Goal: Task Accomplishment & Management: Complete application form

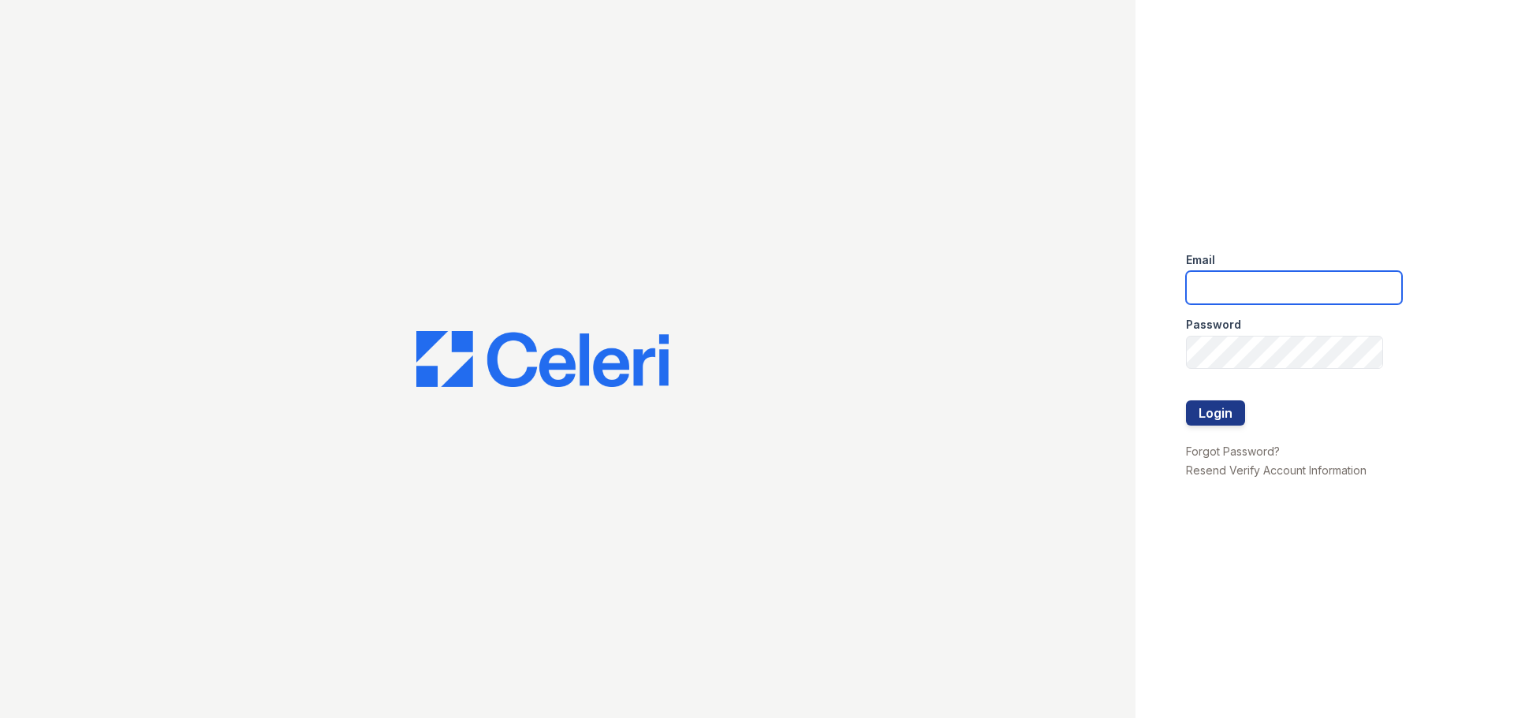
click at [1259, 296] on input "email" at bounding box center [1294, 287] width 216 height 33
click at [1266, 282] on input "email" at bounding box center [1294, 287] width 216 height 33
type input "[EMAIL_ADDRESS][DOMAIN_NAME]"
click at [1223, 417] on button "Login" at bounding box center [1215, 413] width 59 height 25
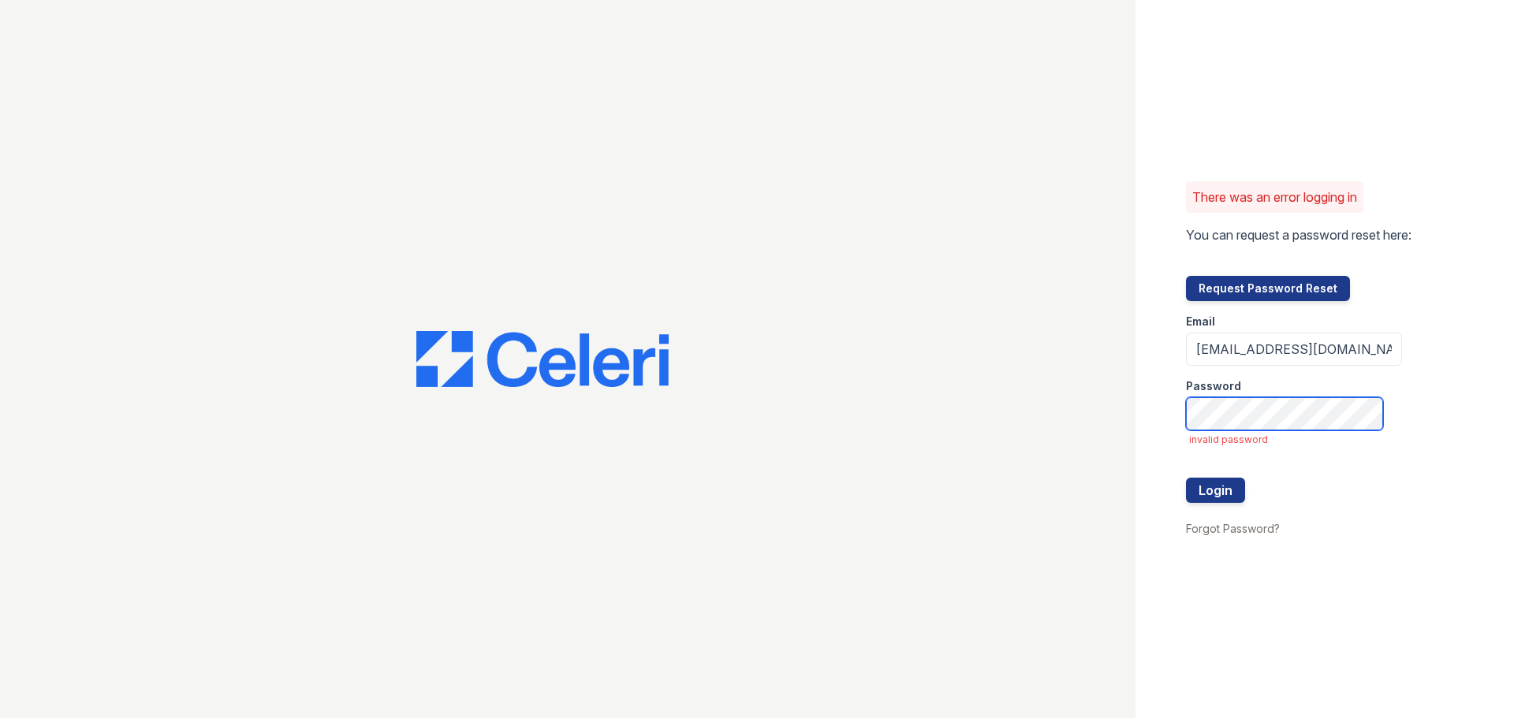
click at [1186, 478] on button "Login" at bounding box center [1215, 490] width 59 height 25
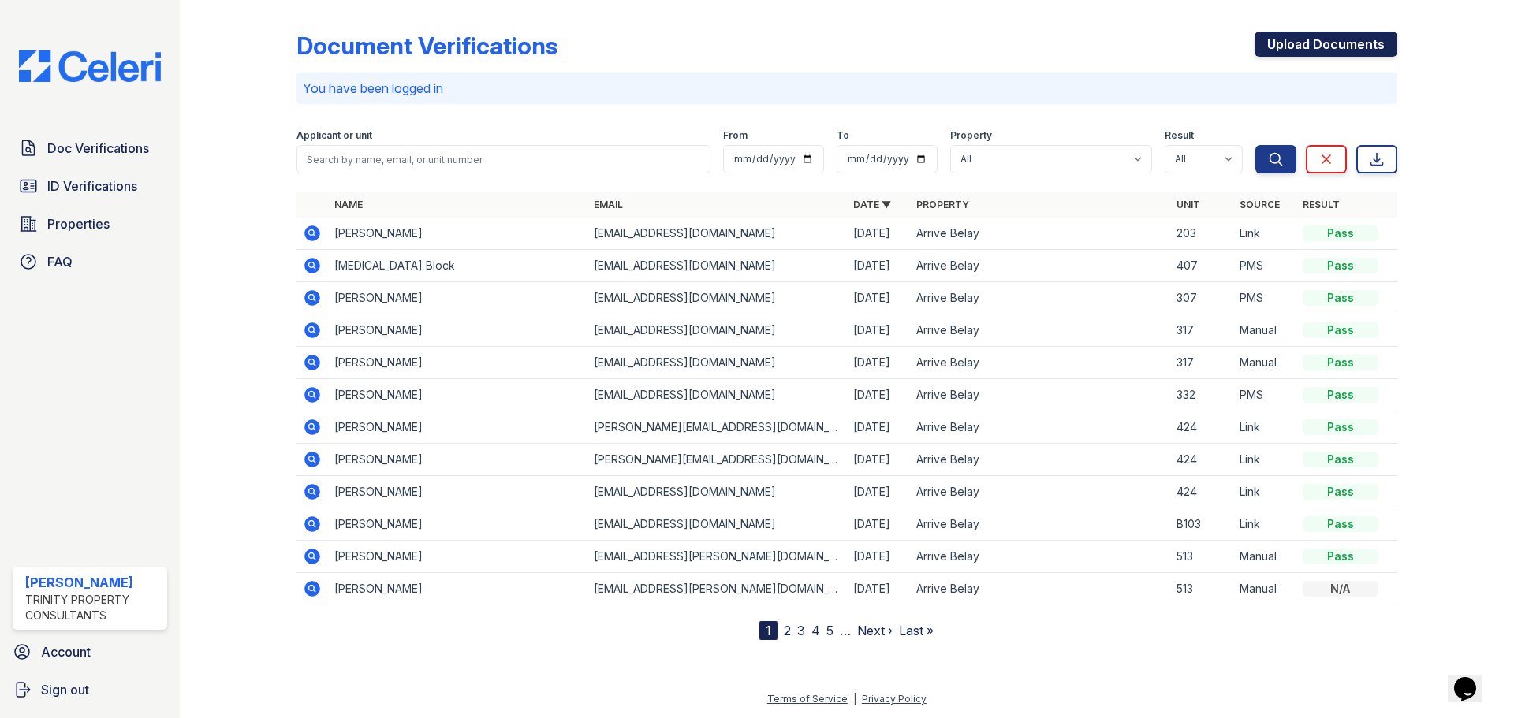
click at [1344, 43] on link "Upload Documents" at bounding box center [1325, 44] width 143 height 25
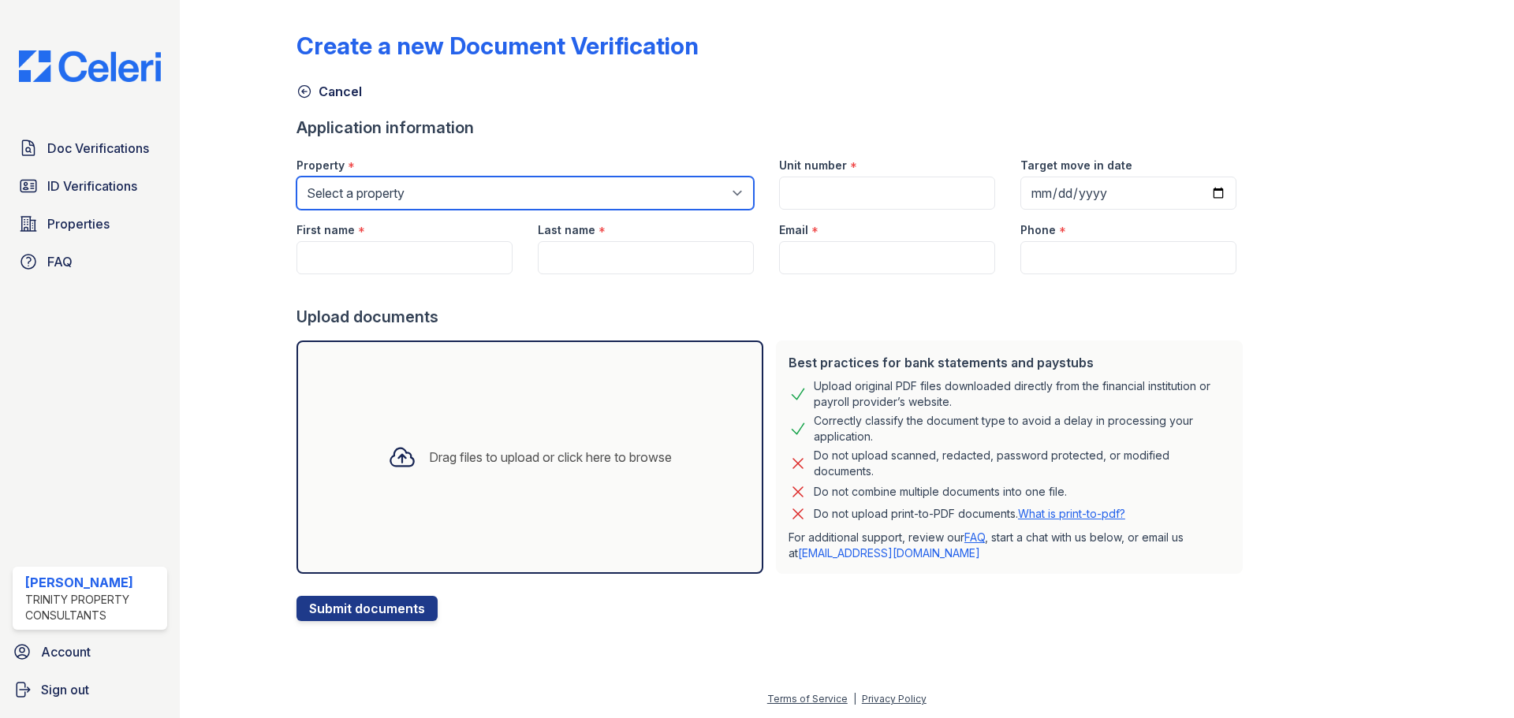
click at [610, 194] on select "Select a property Arrive Belay Arrive Belay + Noba Arrive Noba" at bounding box center [524, 193] width 457 height 33
select select "36"
click at [296, 177] on select "Select a property Arrive Belay Arrive Belay + Noba Arrive Noba" at bounding box center [524, 193] width 457 height 33
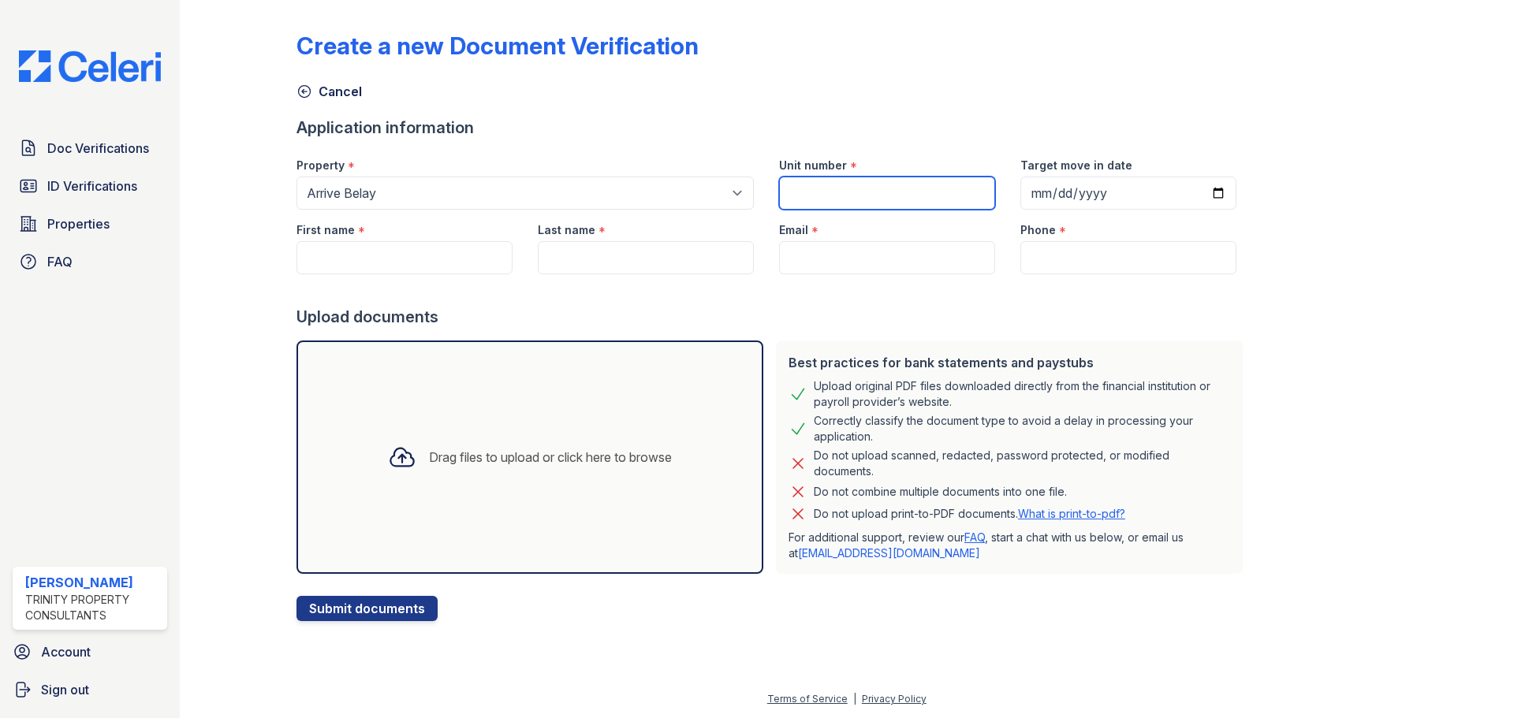
click at [859, 200] on input "Unit number" at bounding box center [887, 193] width 216 height 33
type input "517"
click at [1191, 190] on input "Target move in date" at bounding box center [1128, 193] width 216 height 33
type input "2025-09-06"
click at [451, 263] on input "First name" at bounding box center [404, 257] width 216 height 33
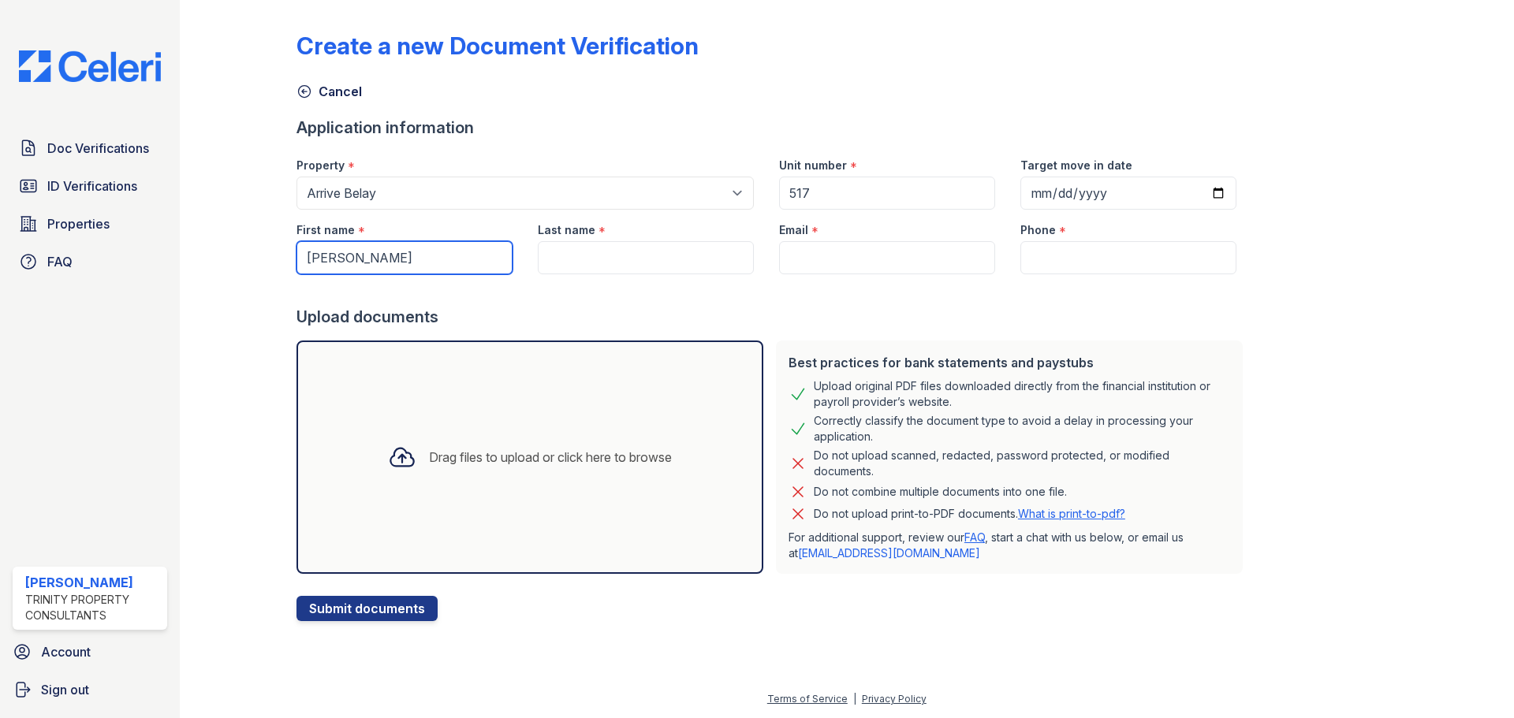
type input "Charles"
click at [610, 259] on input "Last name" at bounding box center [646, 257] width 216 height 33
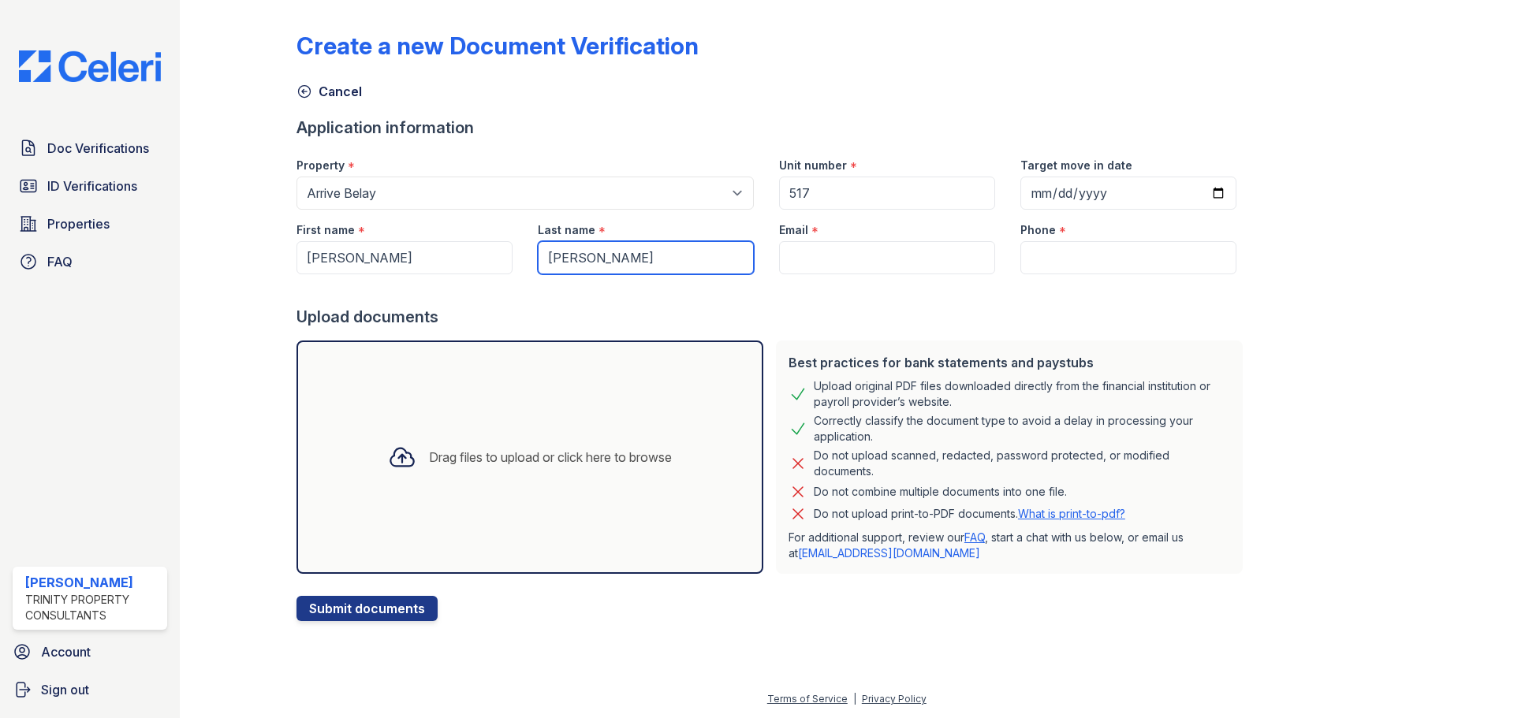
type input "Richard"
click at [820, 256] on input "Email" at bounding box center [887, 257] width 216 height 33
type input "[EMAIL_ADDRESS][PERSON_NAME][DOMAIN_NAME]"
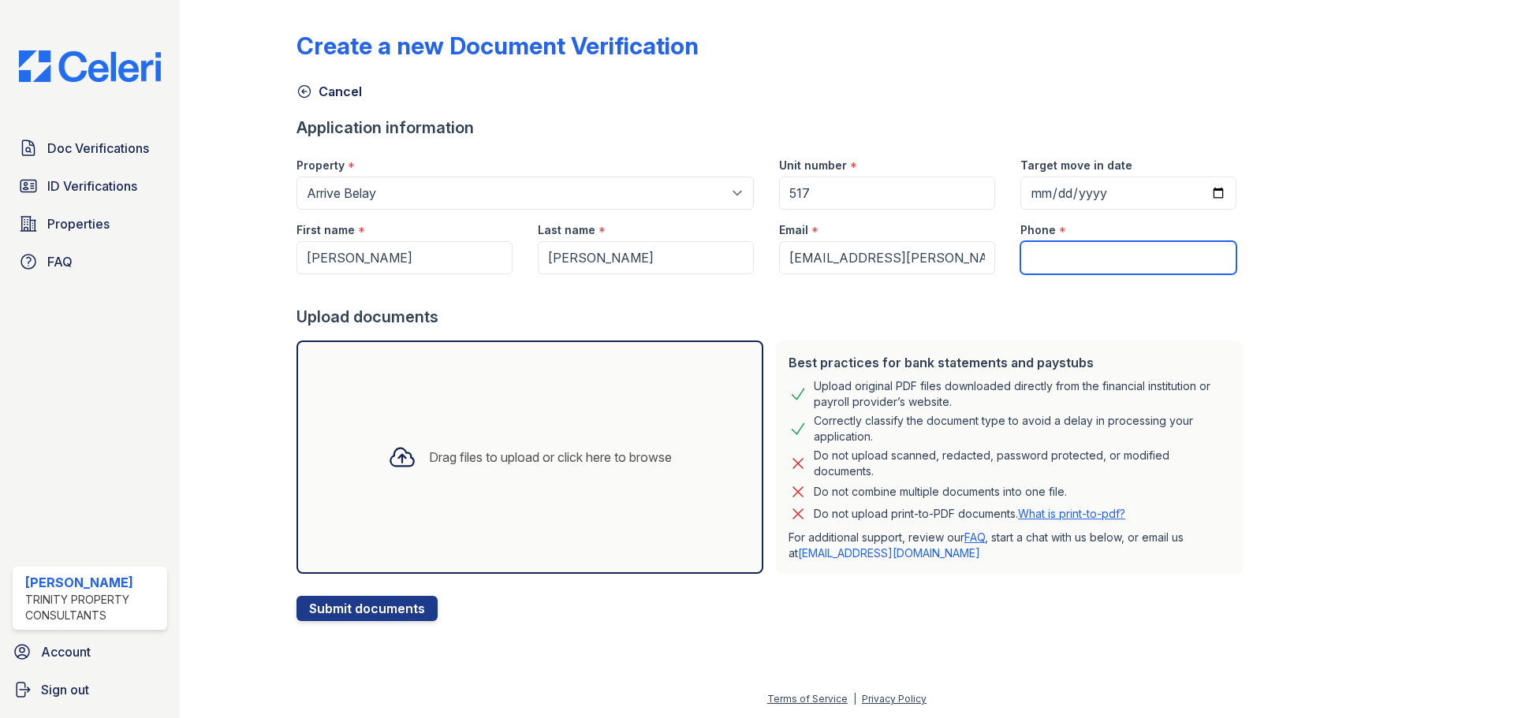
click at [1069, 246] on input "Phone" at bounding box center [1128, 257] width 216 height 33
drag, startPoint x: 1094, startPoint y: 259, endPoint x: 979, endPoint y: 262, distance: 115.1
click at [979, 262] on div "First name * Charles Last name * Richard Email * houseofrichard@cox.net Phone *…" at bounding box center [766, 242] width 965 height 65
paste input "(225) 938-4224"
type input "(225) 938-4224"
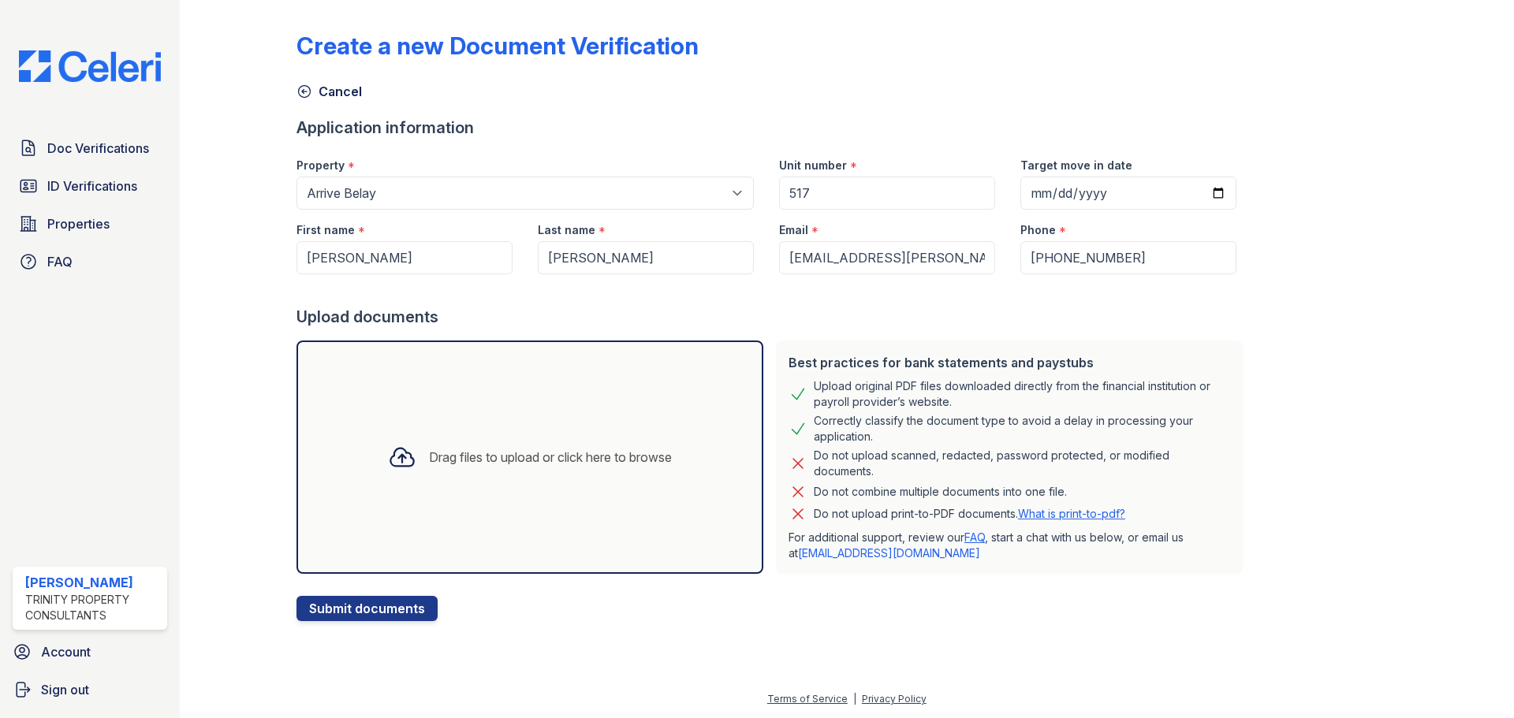
click at [1258, 322] on div "Create a new Document Verification Cancel Application information Property * Se…" at bounding box center [846, 313] width 1101 height 615
click at [568, 487] on div "Drag files to upload or click here to browse" at bounding box center [529, 457] width 467 height 233
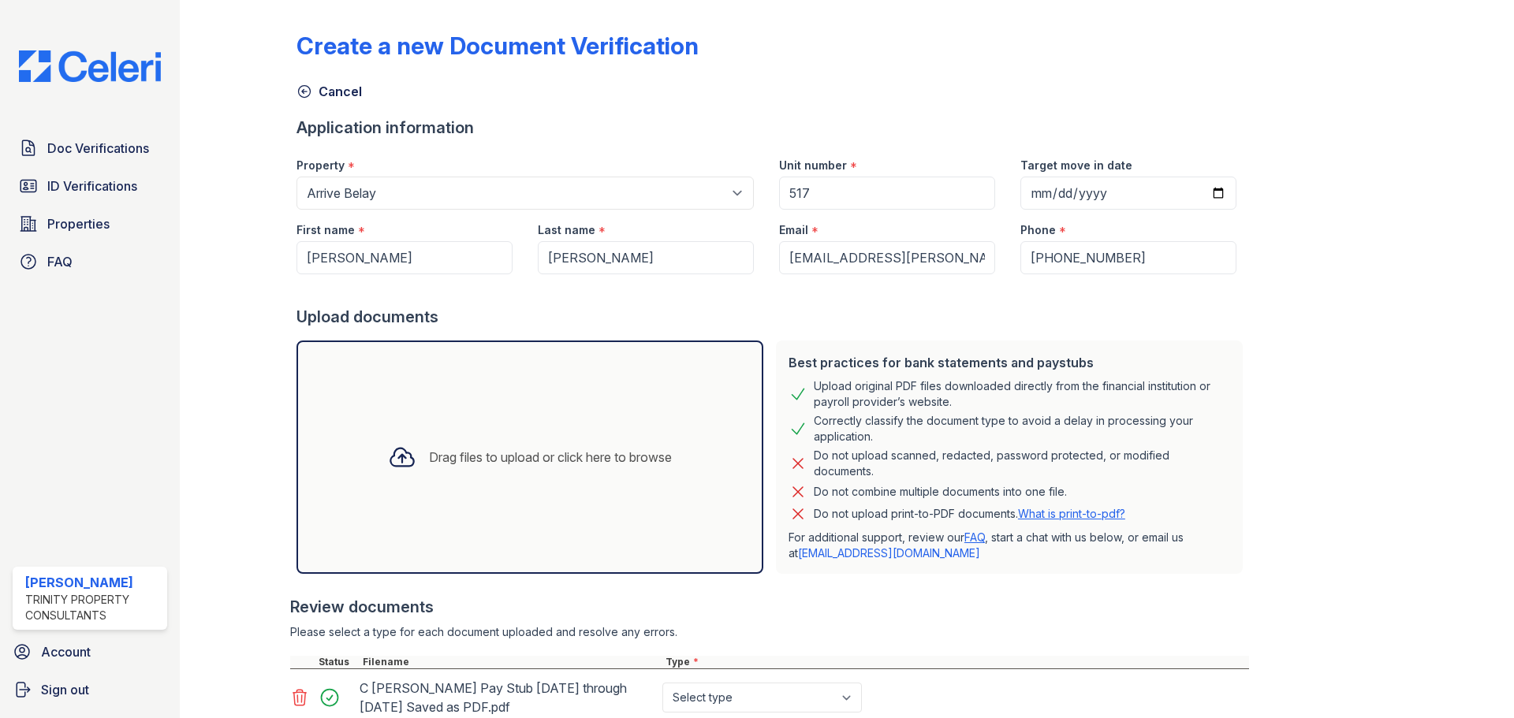
click at [570, 404] on div "Drag files to upload or click here to browse" at bounding box center [529, 457] width 467 height 233
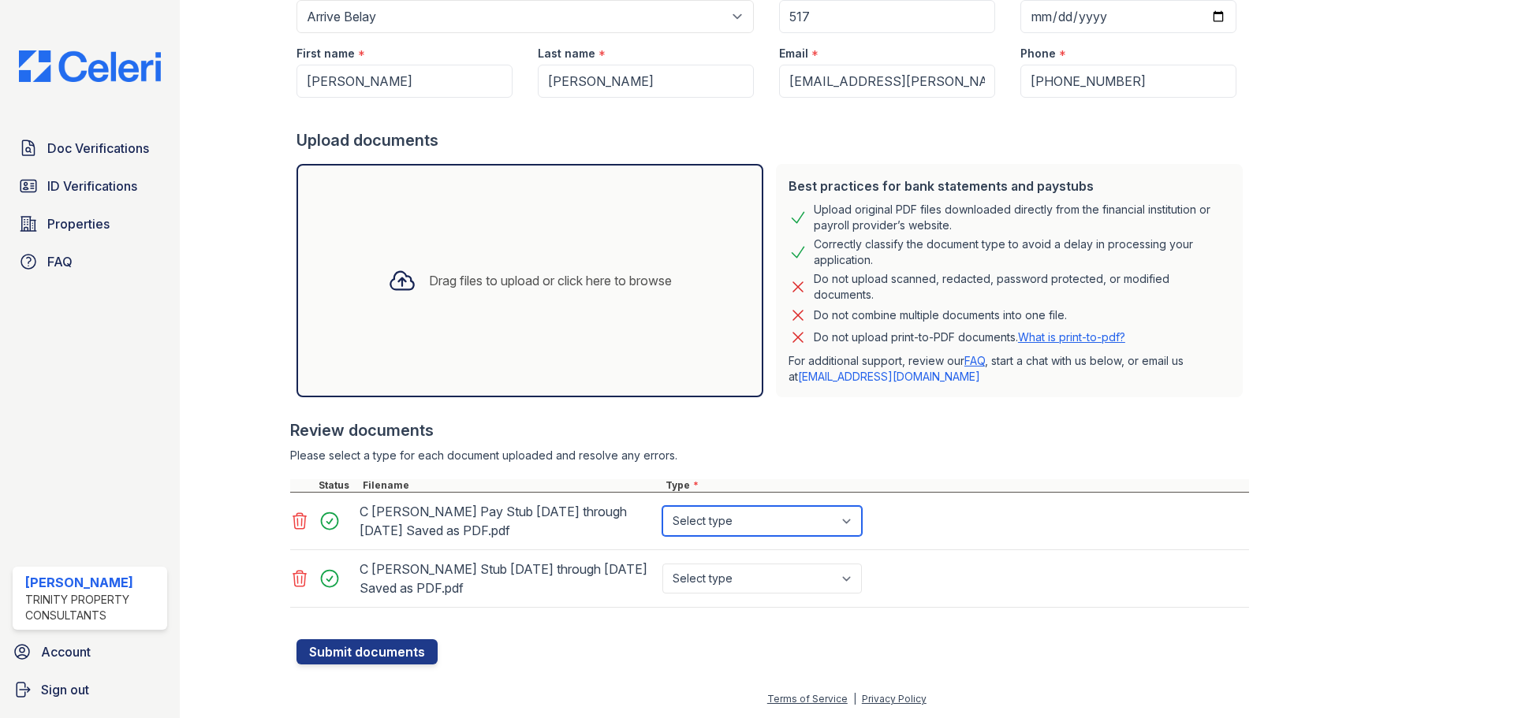
click at [768, 532] on select "Select type Paystub Bank Statement Offer Letter Tax Documents Benefit Award Let…" at bounding box center [761, 521] width 199 height 30
select select "paystub"
click at [662, 506] on select "Select type Paystub Bank Statement Offer Letter Tax Documents Benefit Award Let…" at bounding box center [761, 521] width 199 height 30
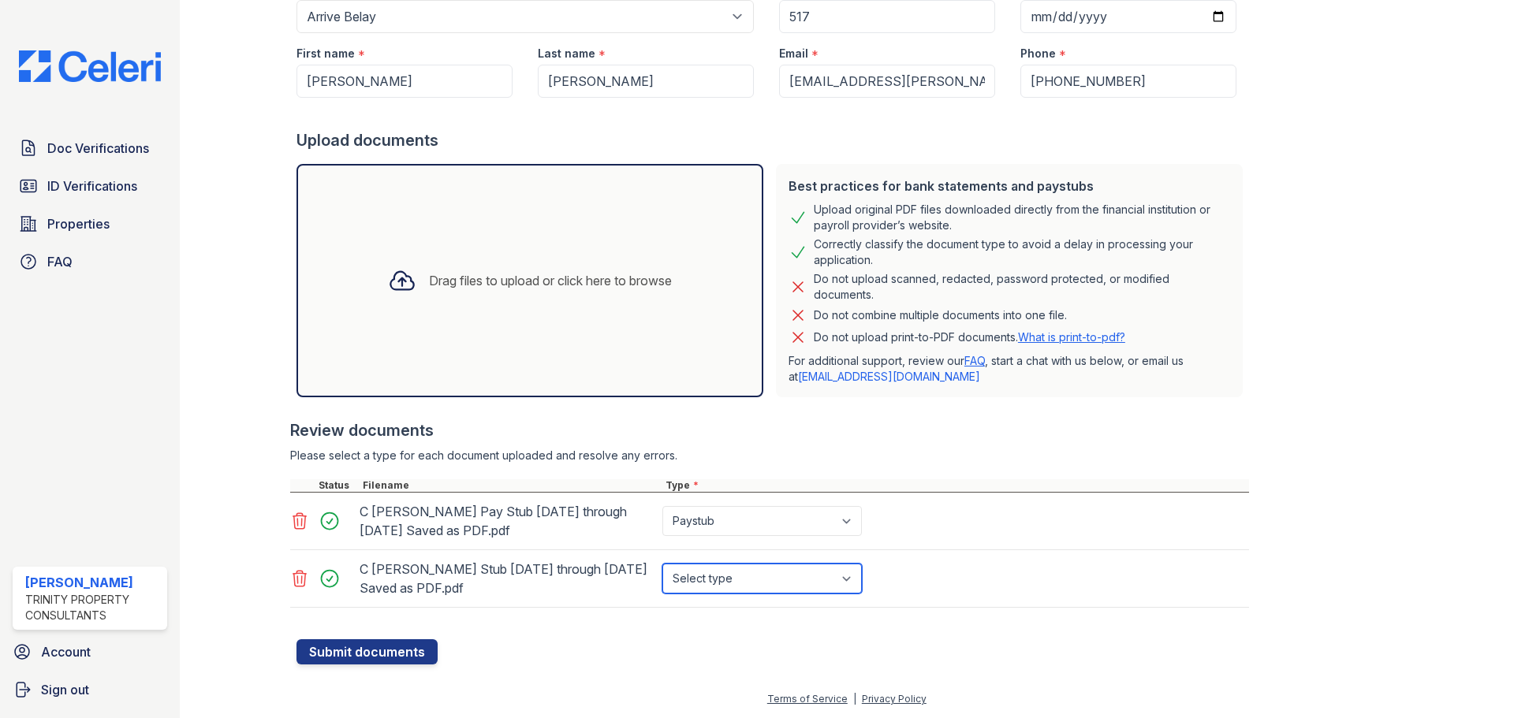
click at [741, 579] on select "Select type Paystub Bank Statement Offer Letter Tax Documents Benefit Award Let…" at bounding box center [761, 579] width 199 height 30
click at [662, 564] on select "Select type Paystub Bank Statement Offer Letter Tax Documents Benefit Award Let…" at bounding box center [761, 579] width 199 height 30
click at [737, 579] on select "Select type Paystub Bank Statement Offer Letter Tax Documents Benefit Award Let…" at bounding box center [761, 579] width 199 height 30
select select "paystub"
click at [662, 564] on select "Select type Paystub Bank Statement Offer Letter Tax Documents Benefit Award Let…" at bounding box center [761, 579] width 199 height 30
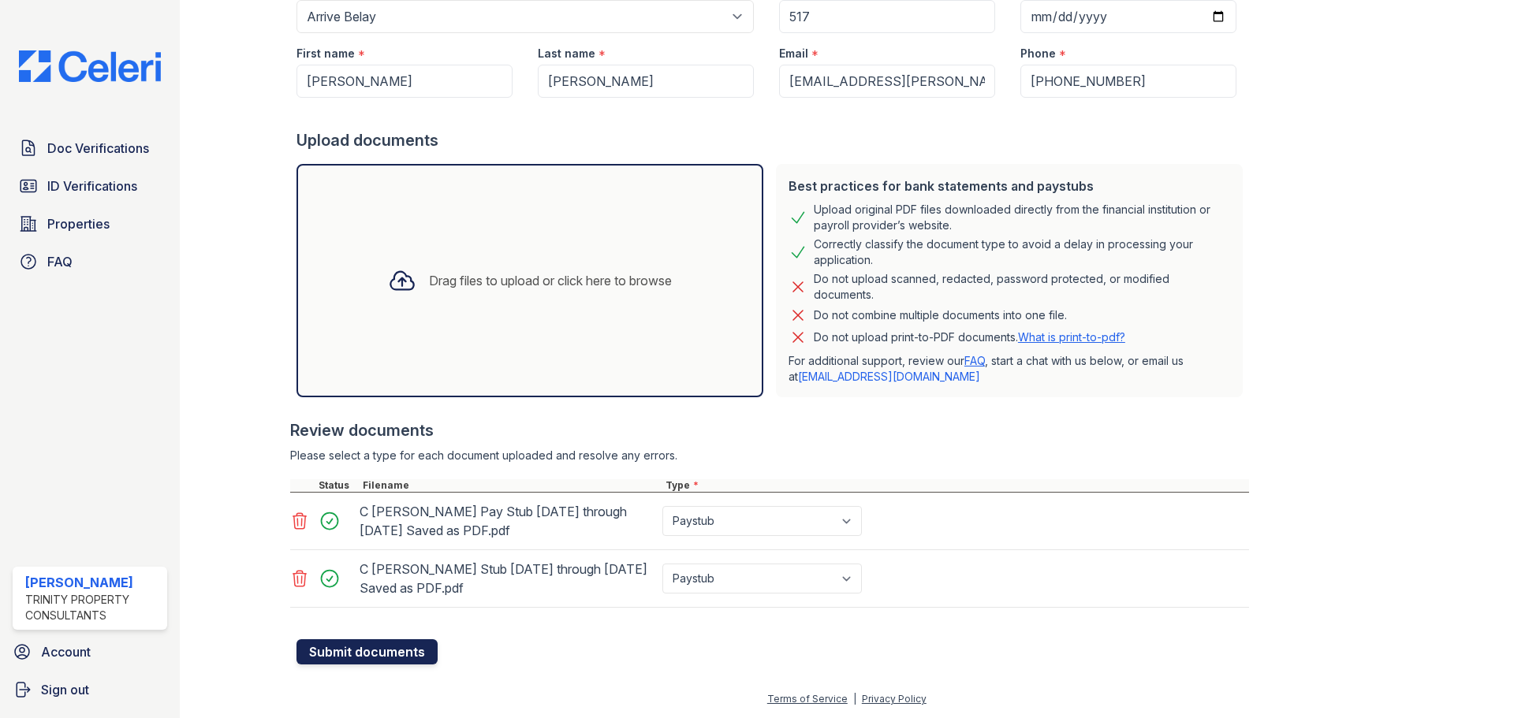
drag, startPoint x: 381, startPoint y: 650, endPoint x: 399, endPoint y: 641, distance: 20.1
click at [382, 650] on button "Submit documents" at bounding box center [366, 651] width 141 height 25
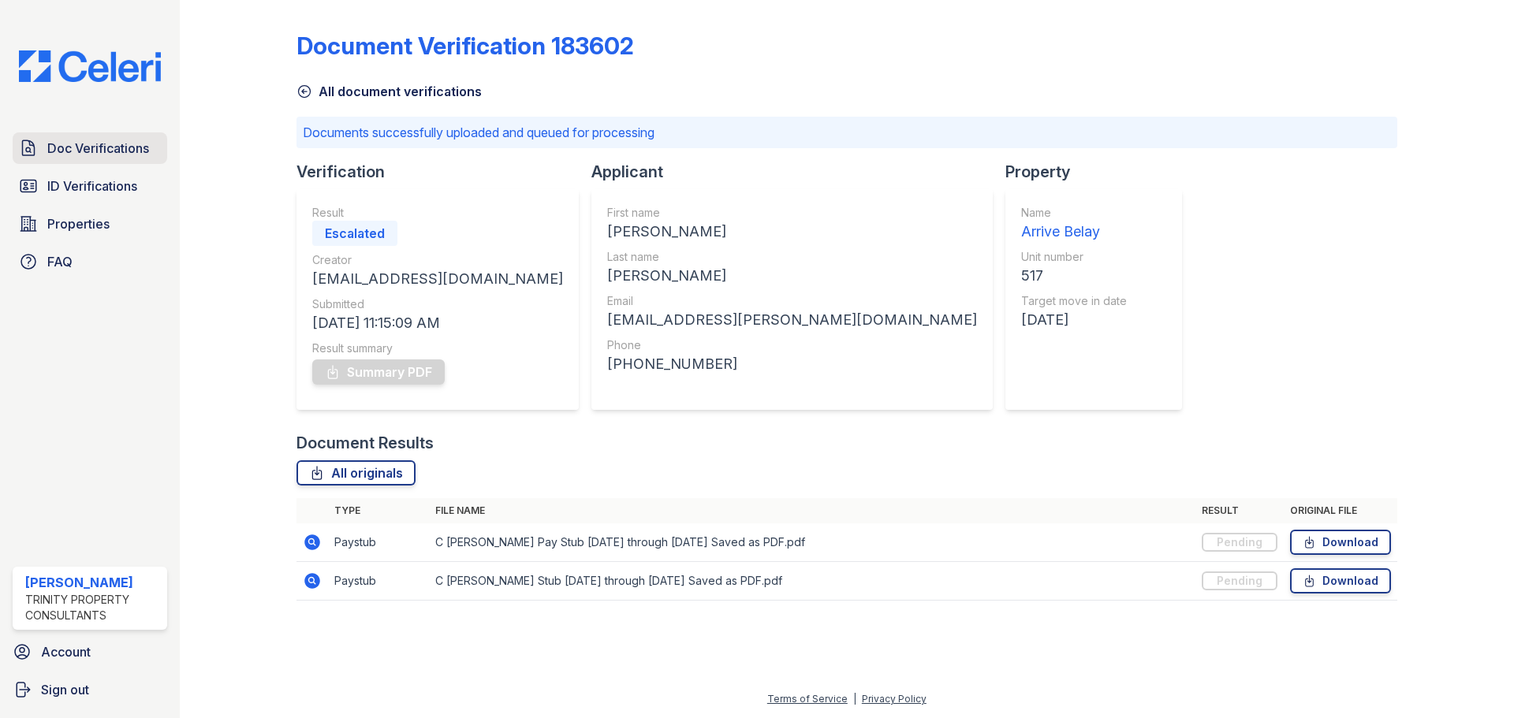
click at [116, 144] on span "Doc Verifications" at bounding box center [98, 148] width 102 height 19
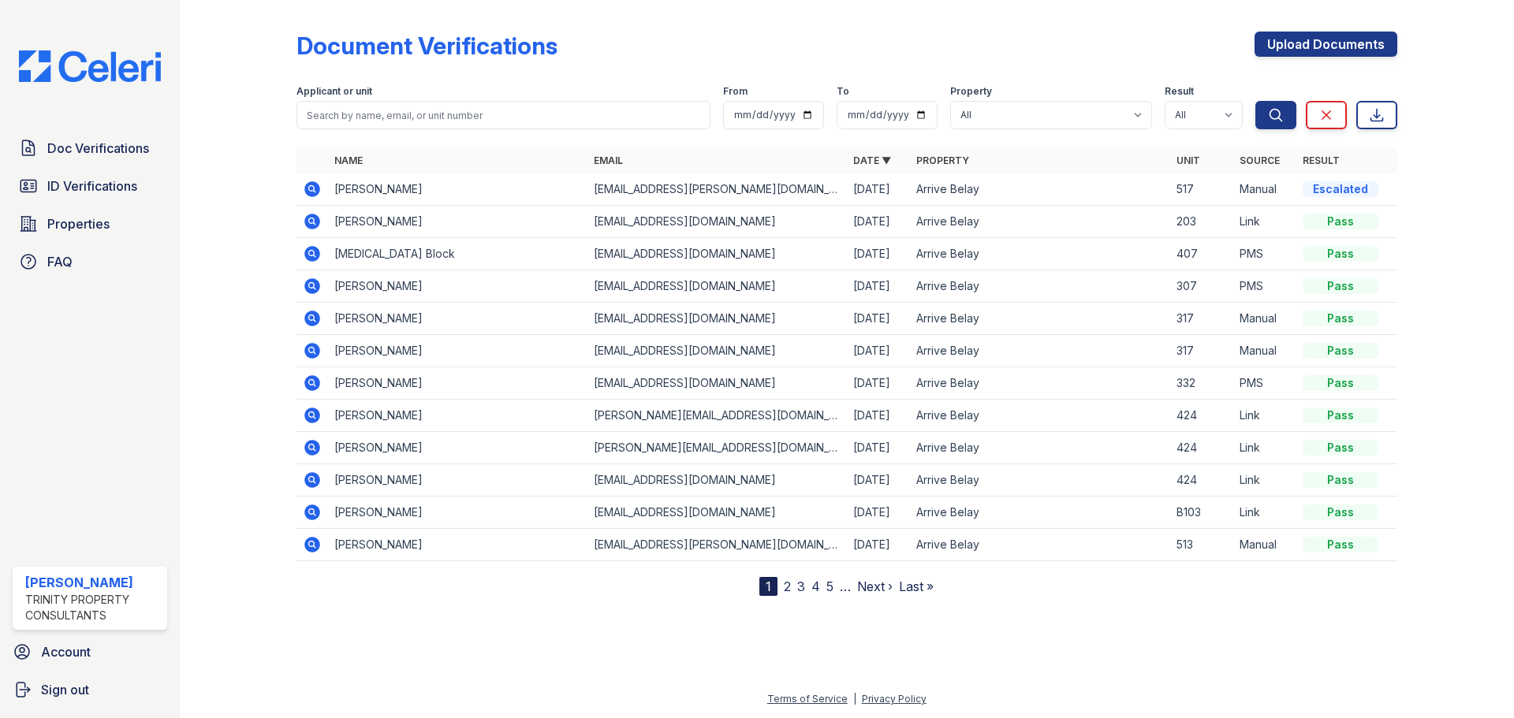
click at [312, 188] on icon at bounding box center [311, 188] width 4 height 4
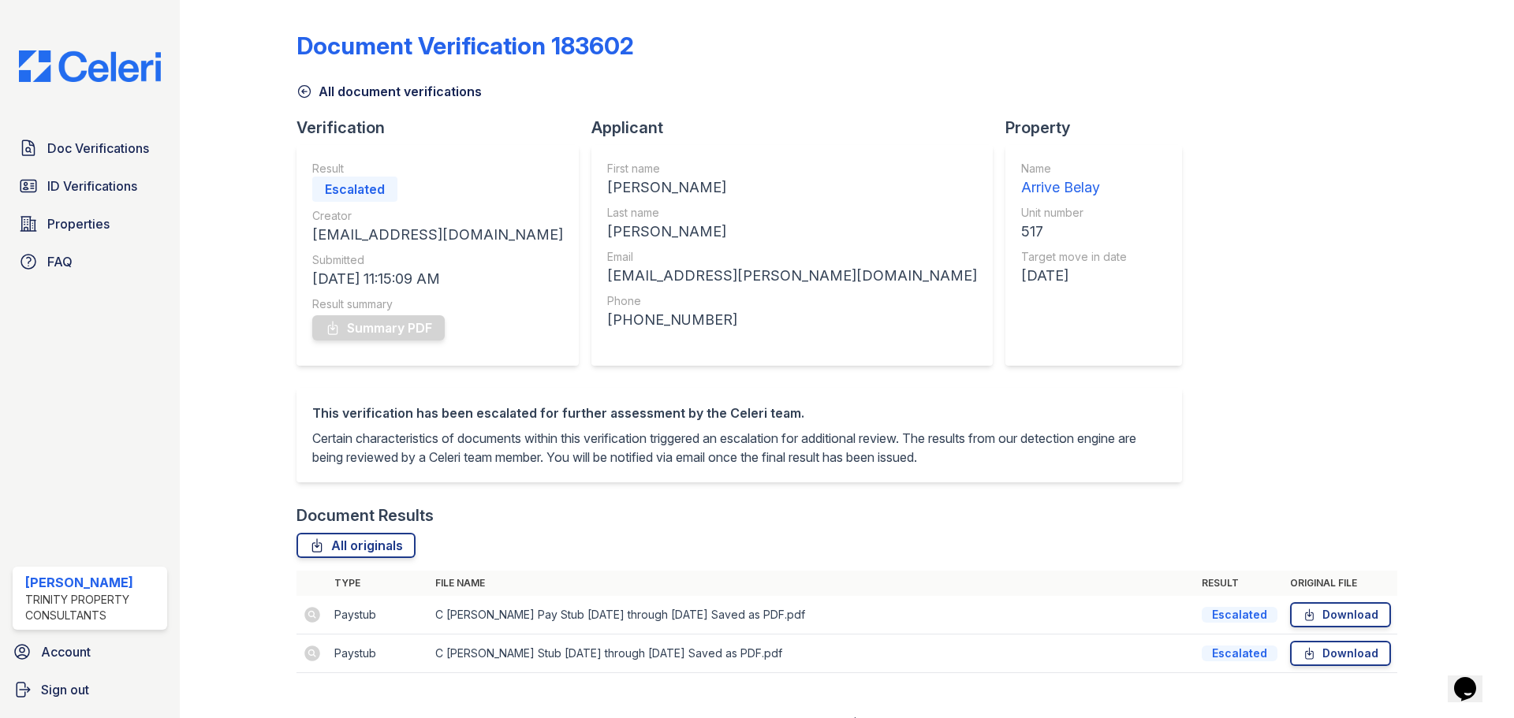
drag, startPoint x: 54, startPoint y: 146, endPoint x: 302, endPoint y: 58, distance: 262.9
click at [55, 146] on span "Doc Verifications" at bounding box center [98, 148] width 102 height 19
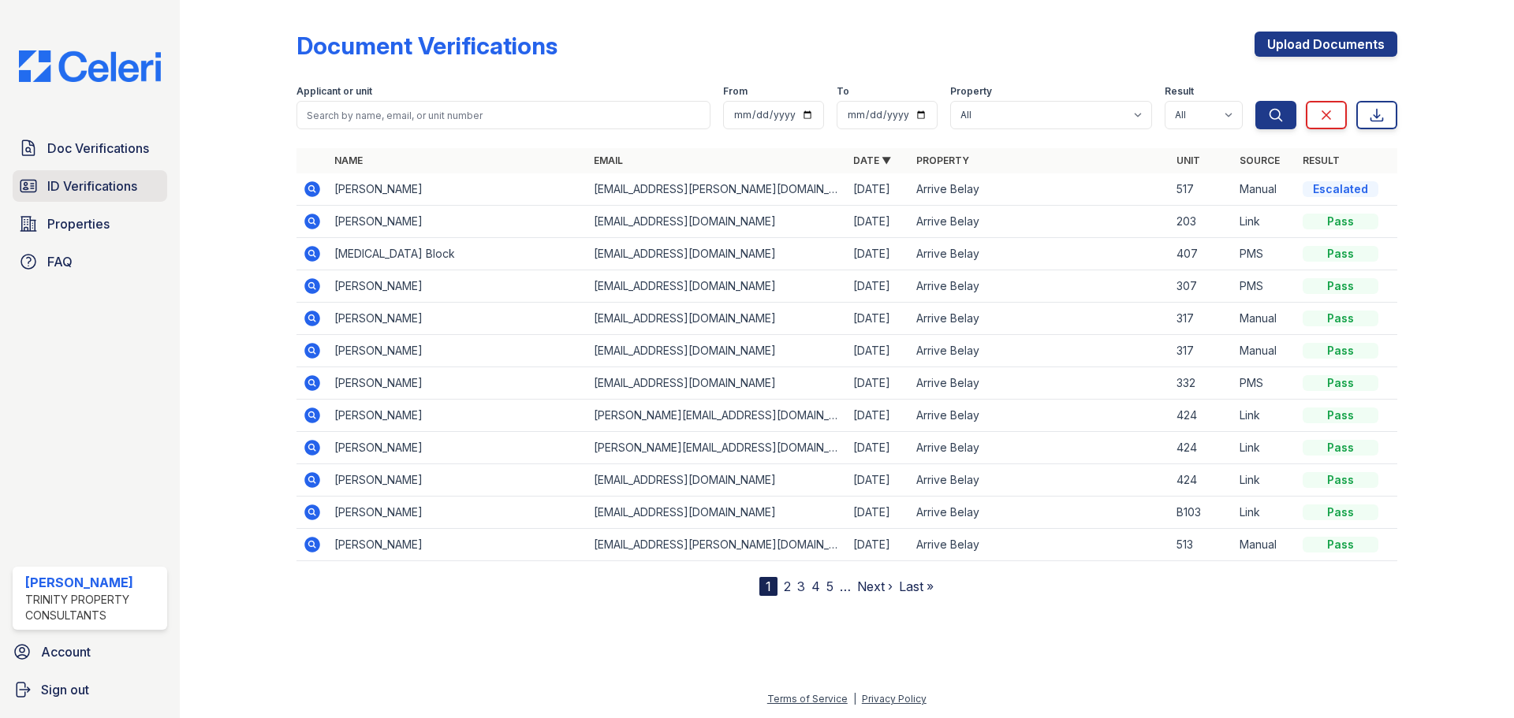
click at [101, 185] on span "ID Verifications" at bounding box center [92, 186] width 90 height 19
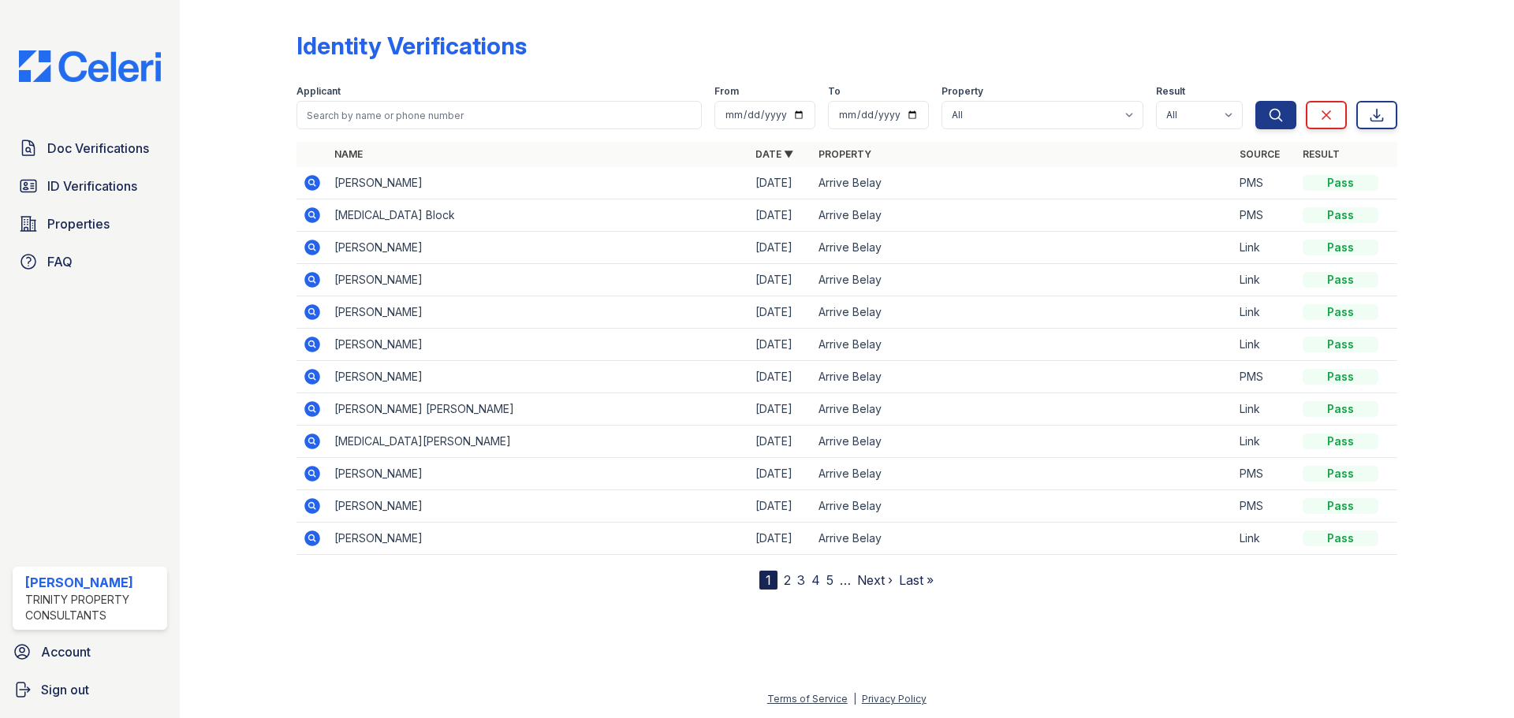
click at [314, 177] on icon at bounding box center [312, 183] width 16 height 16
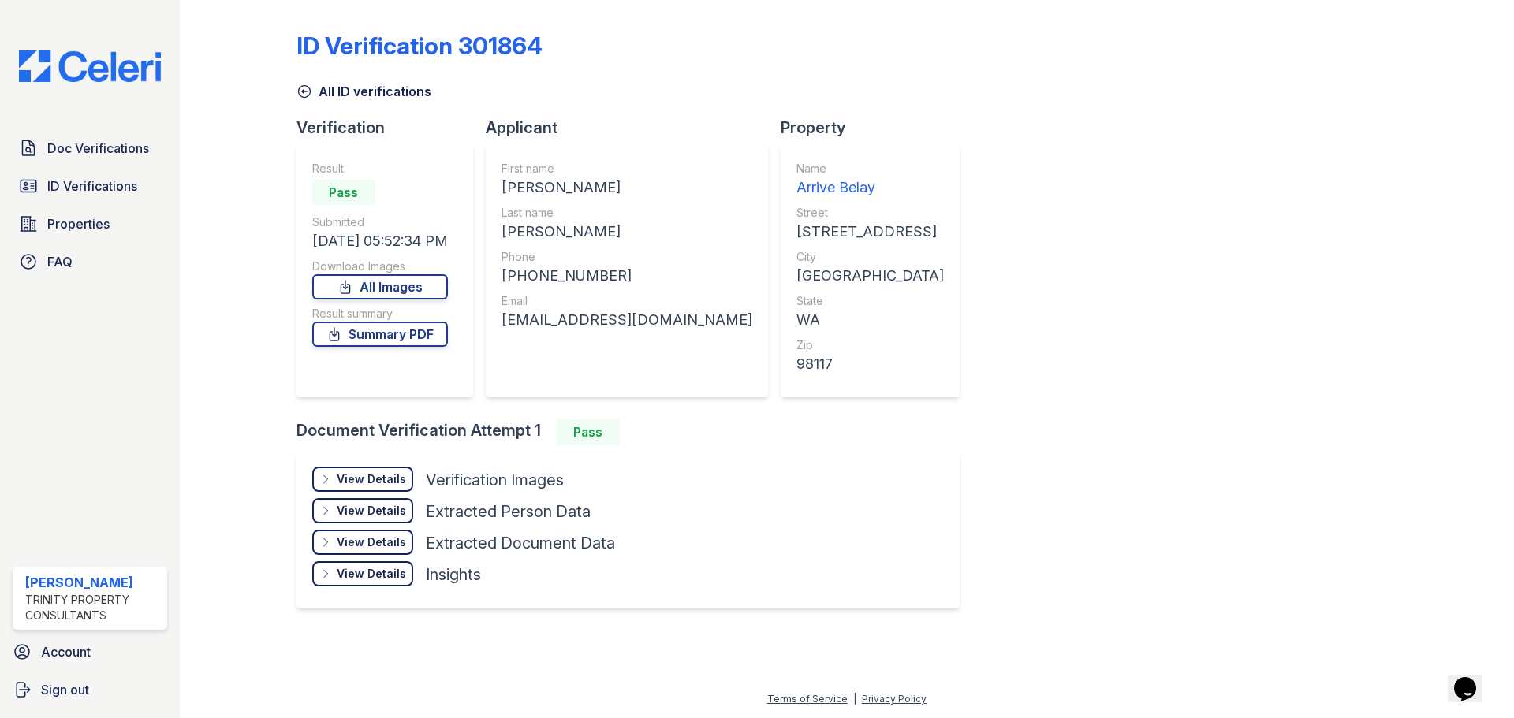
click at [363, 475] on div "View Details" at bounding box center [371, 480] width 69 height 16
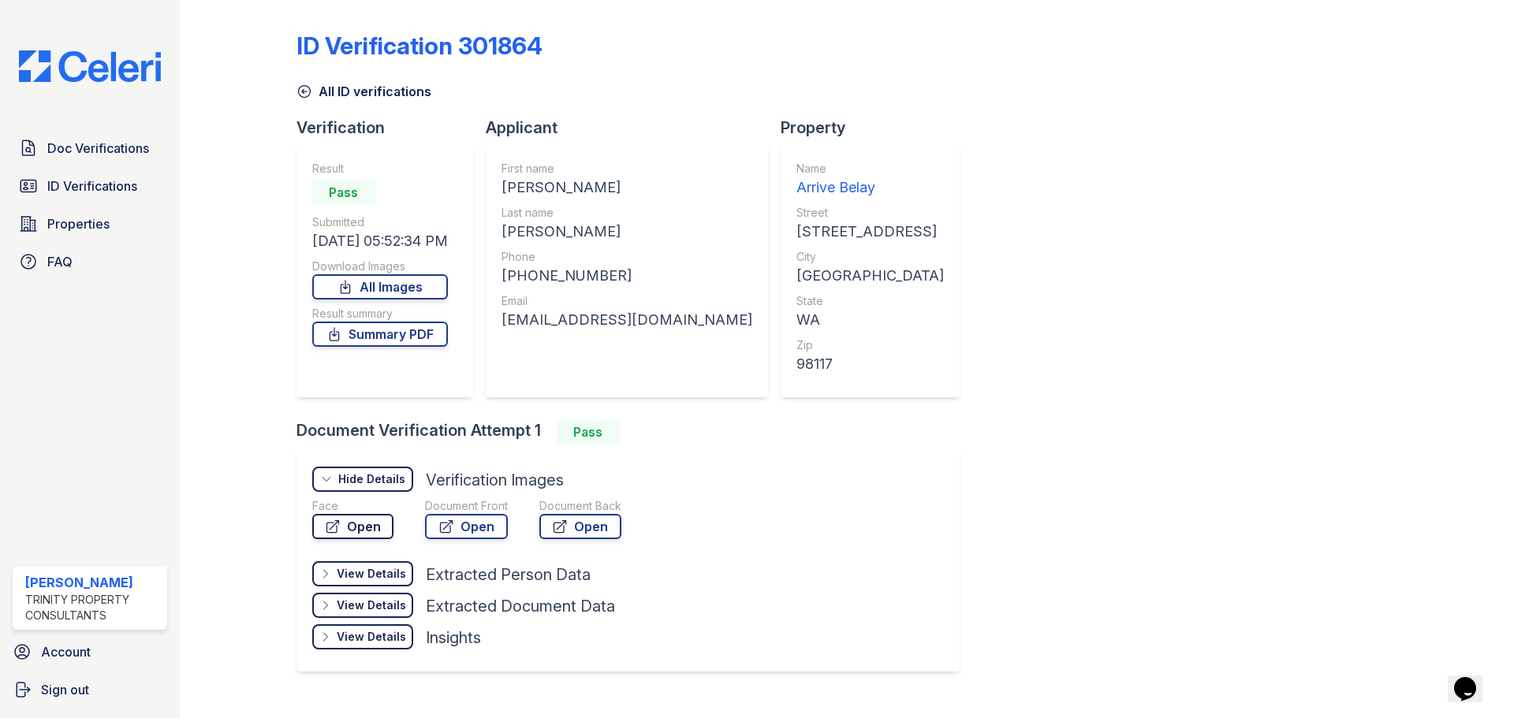
click at [371, 524] on link "Open" at bounding box center [352, 526] width 81 height 25
click at [483, 519] on link "Open" at bounding box center [466, 526] width 83 height 25
click at [102, 174] on link "ID Verifications" at bounding box center [90, 186] width 155 height 32
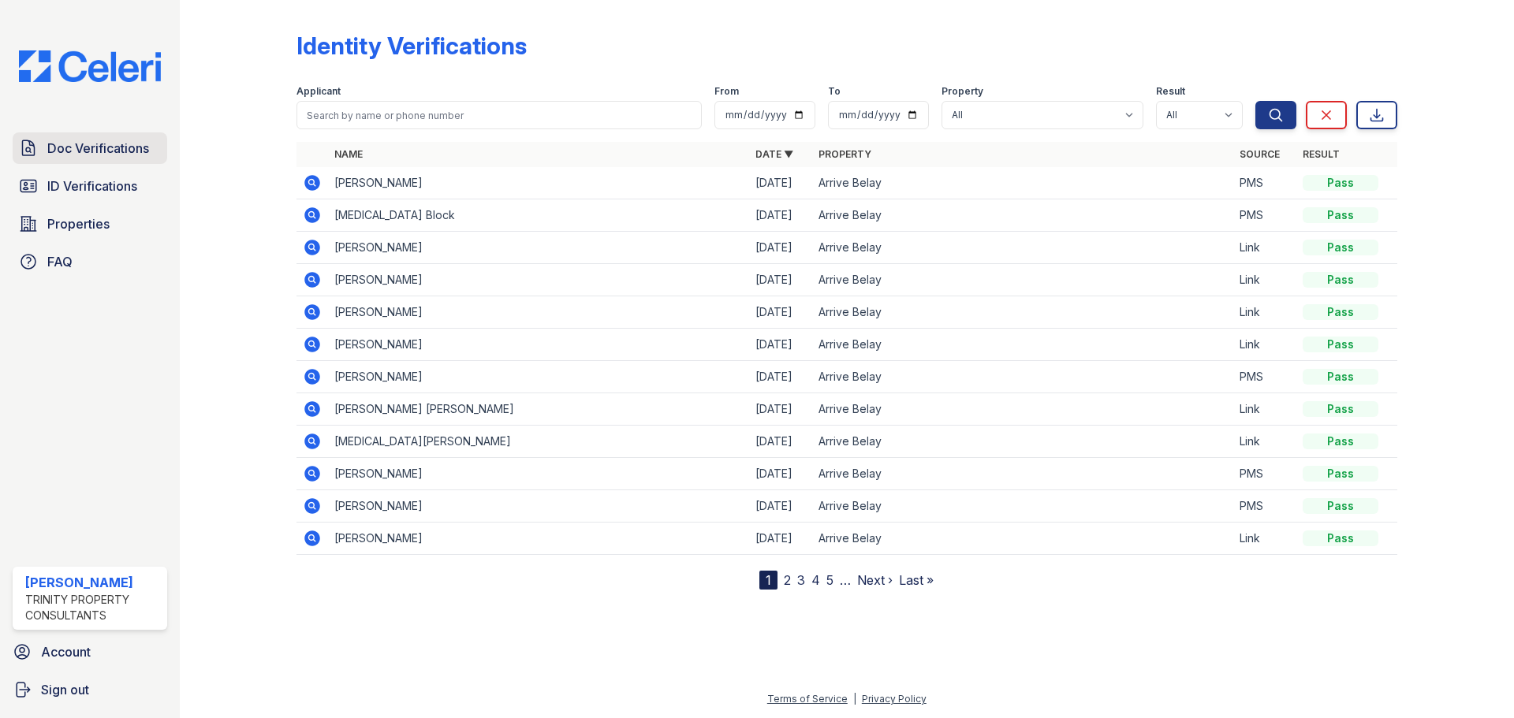
click at [101, 151] on span "Doc Verifications" at bounding box center [98, 148] width 102 height 19
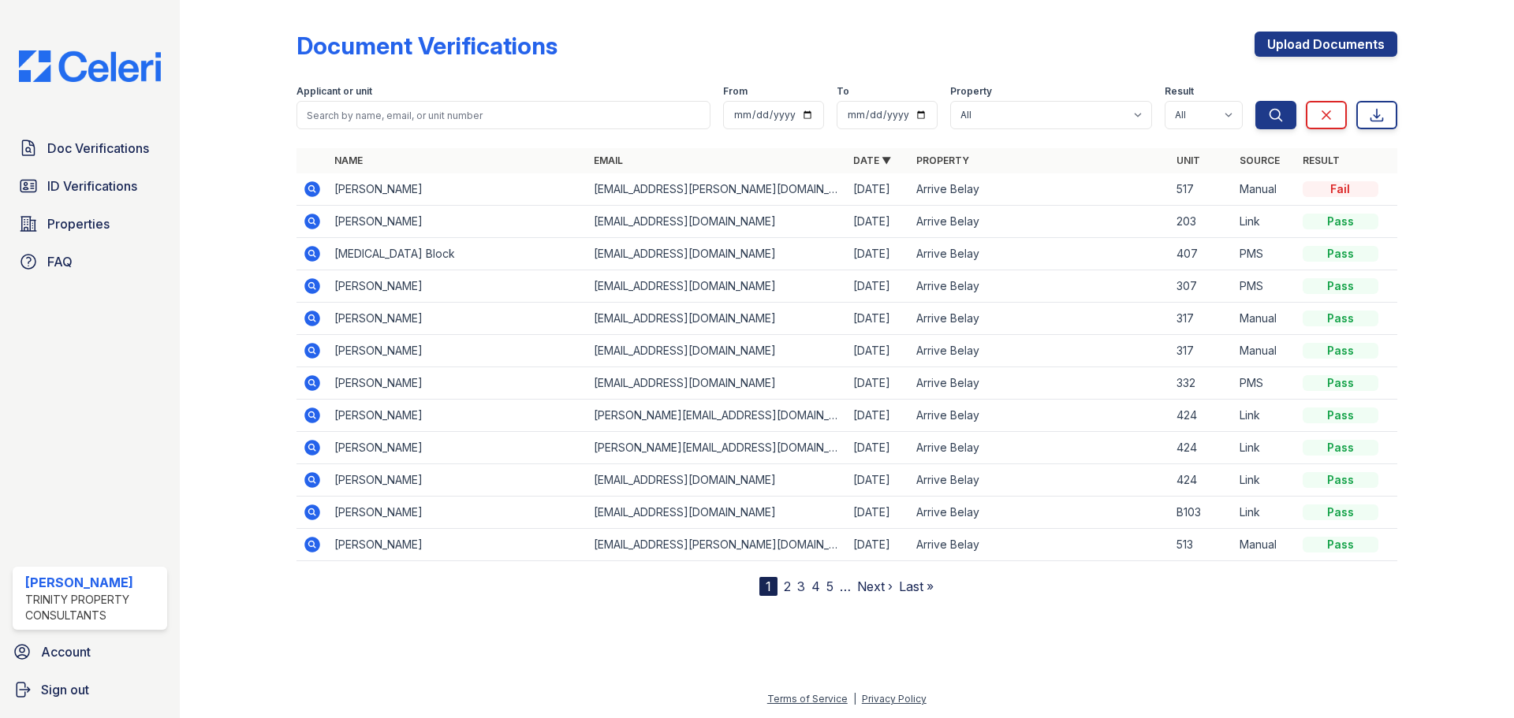
click at [316, 188] on icon at bounding box center [312, 189] width 16 height 16
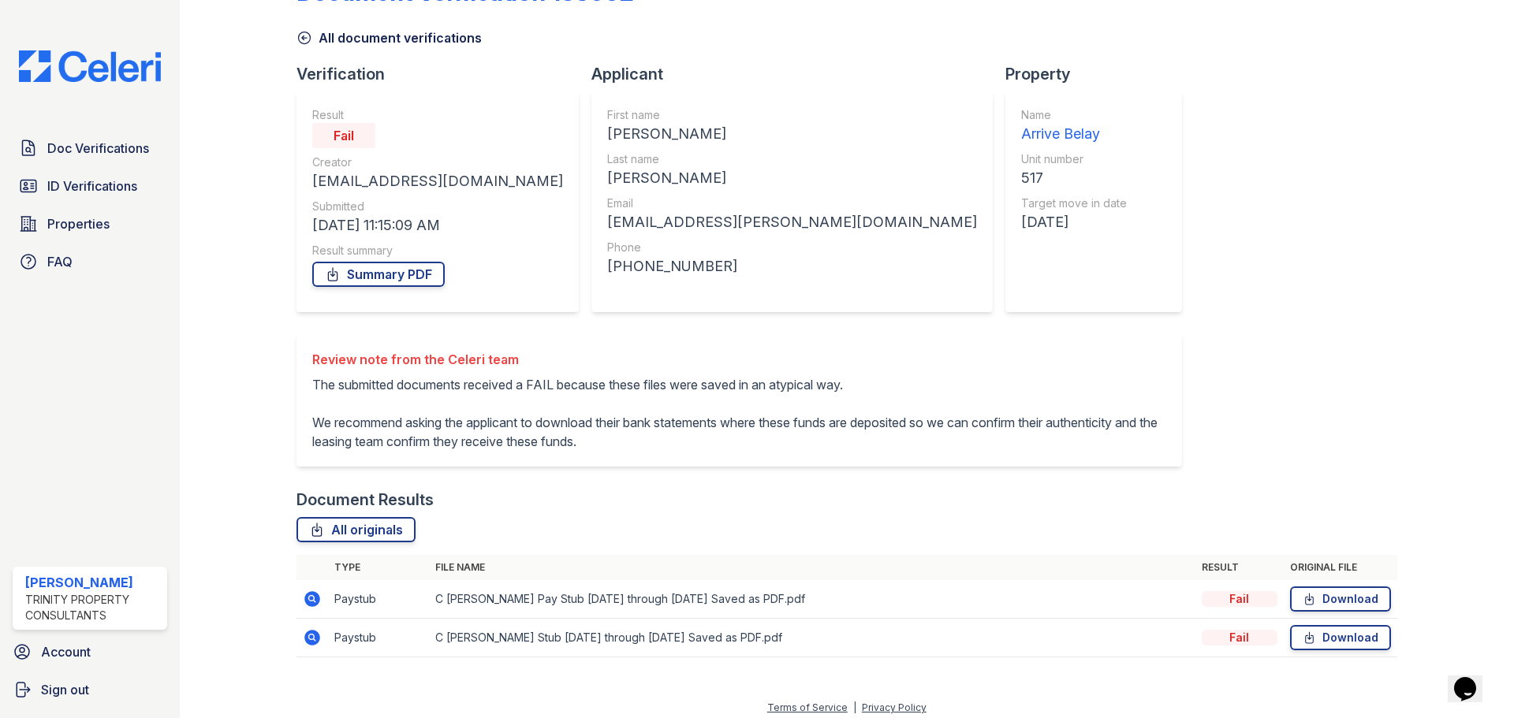
scroll to position [81, 0]
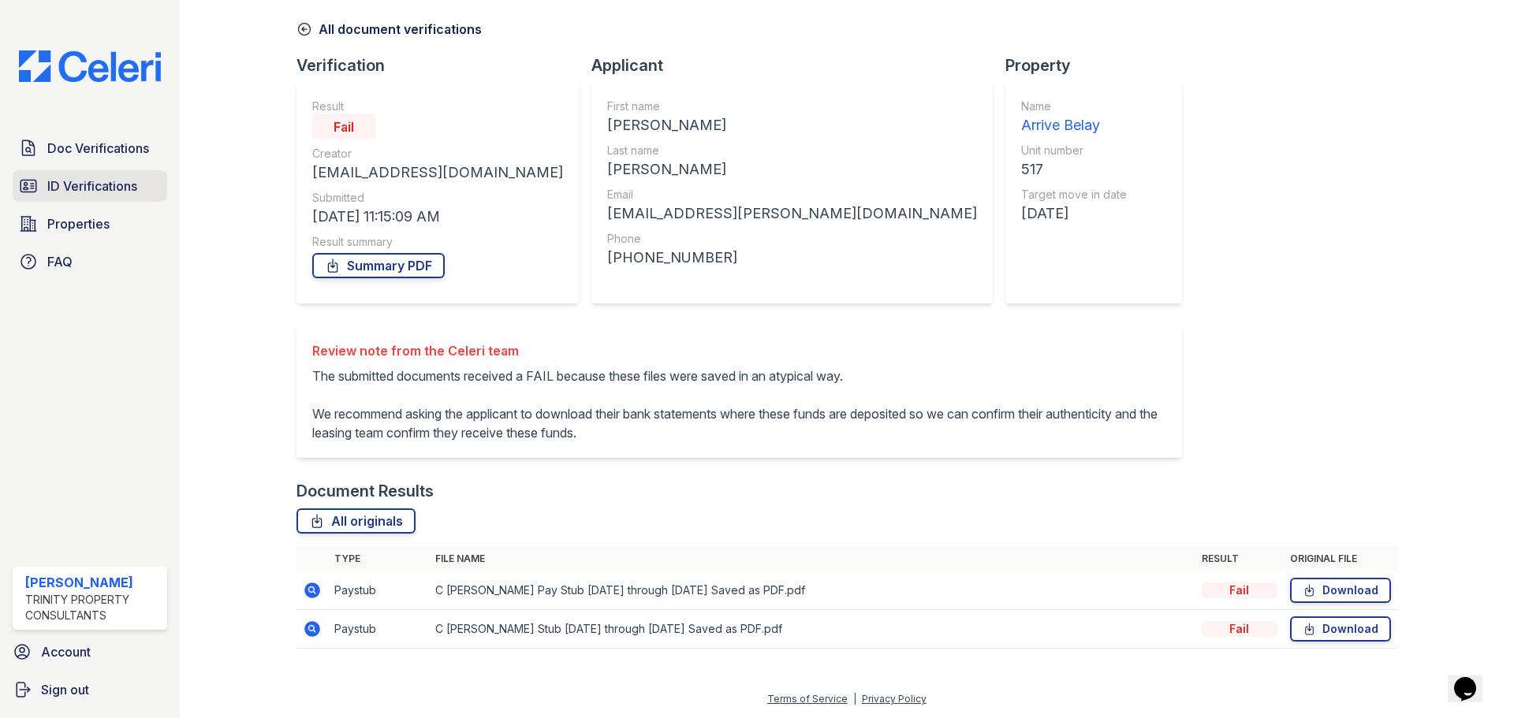
click at [103, 173] on link "ID Verifications" at bounding box center [90, 186] width 155 height 32
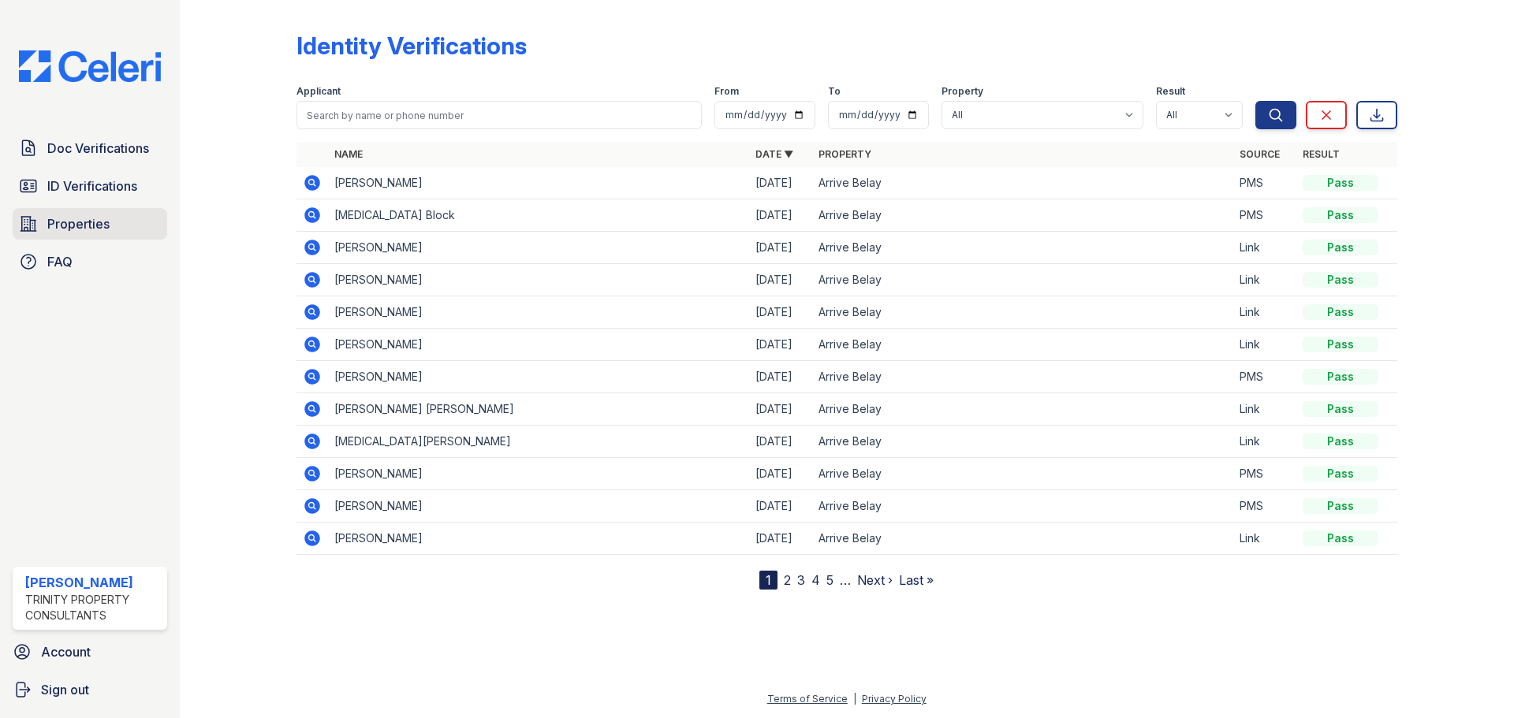
click at [58, 229] on span "Properties" at bounding box center [78, 223] width 62 height 19
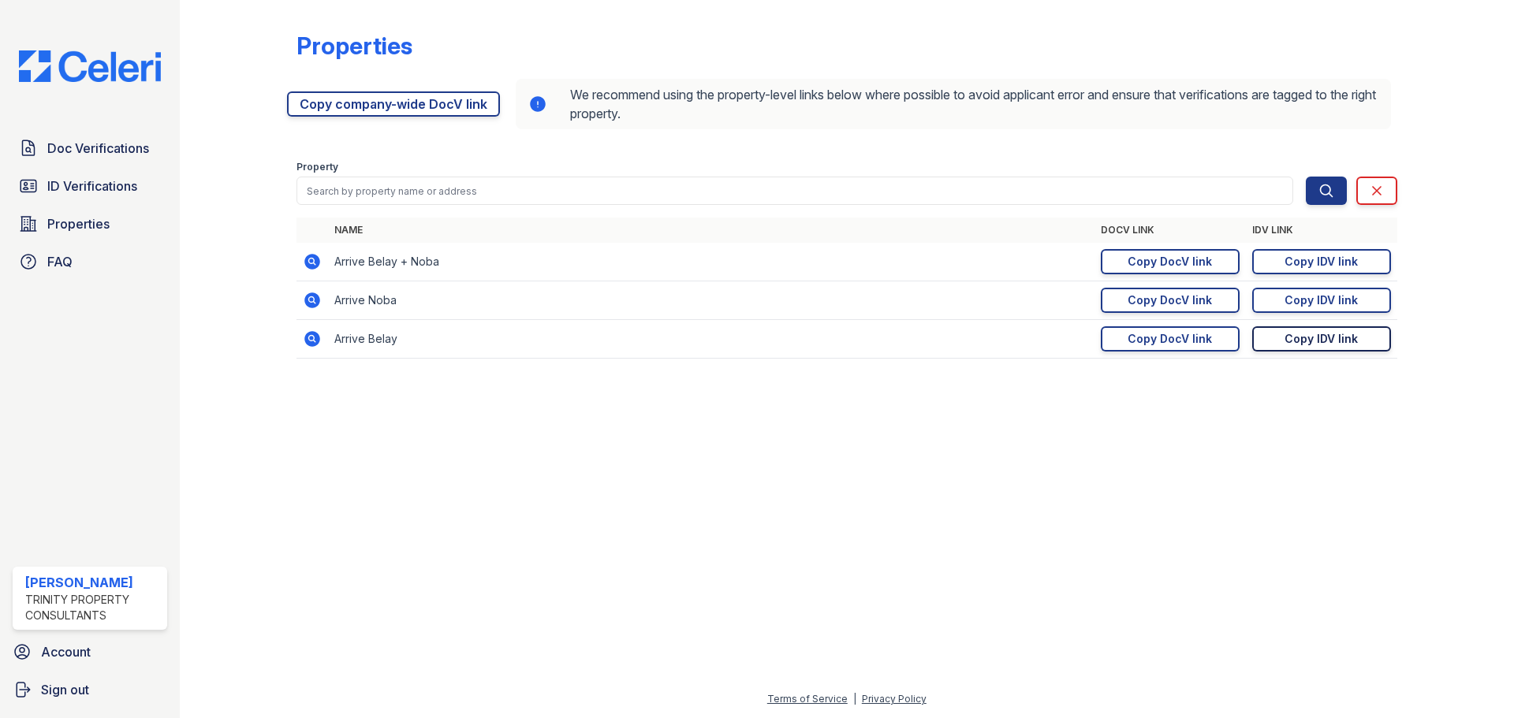
click at [1310, 345] on div "Copy IDV link" at bounding box center [1320, 339] width 73 height 16
